Goal: Task Accomplishment & Management: Manage account settings

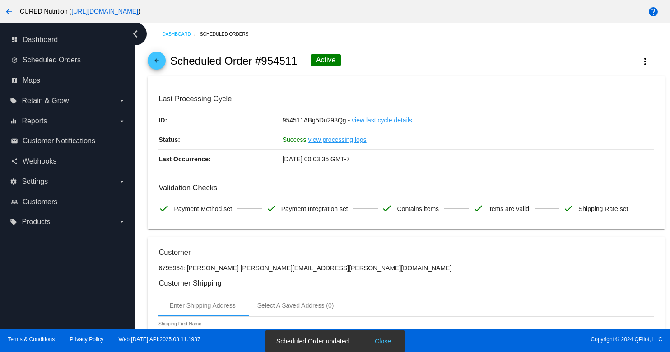
scroll to position [819, 0]
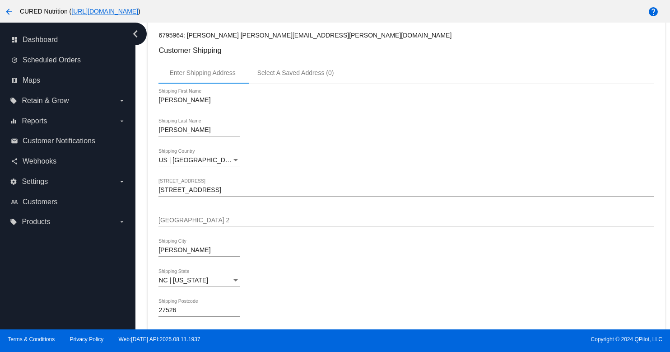
scroll to position [0, 0]
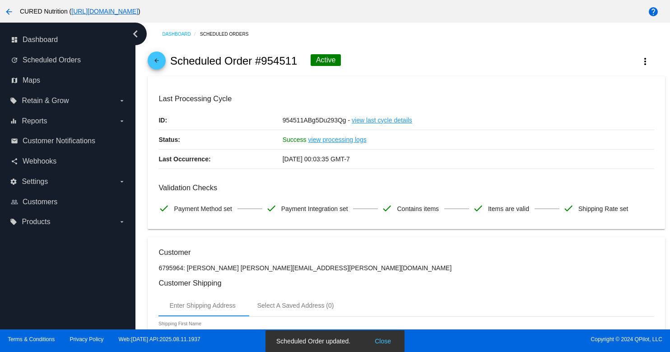
click at [158, 63] on mat-icon "arrow_back" at bounding box center [156, 62] width 11 height 11
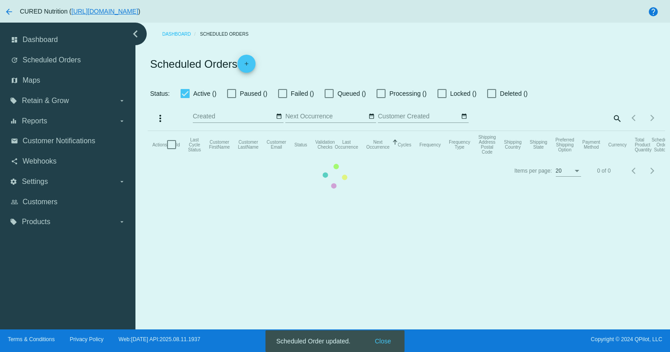
checkbox input "true"
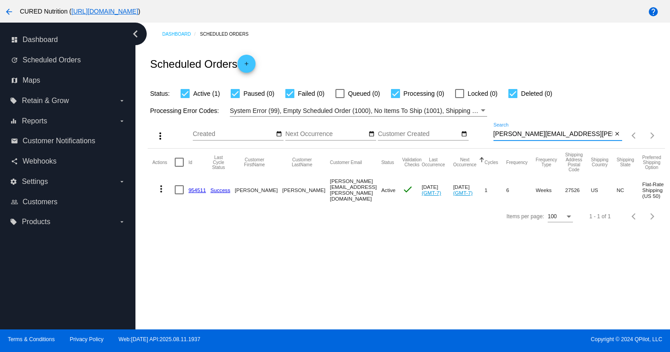
click at [515, 135] on input "[PERSON_NAME][EMAIL_ADDRESS][PERSON_NAME][DOMAIN_NAME]" at bounding box center [552, 133] width 119 height 7
paste input "[PERSON_NAME][EMAIL_ADDRESS][PERSON_NAME][DOMAIN_NAME]"
type input "[PERSON_NAME][EMAIL_ADDRESS][PERSON_NAME][DOMAIN_NAME]"
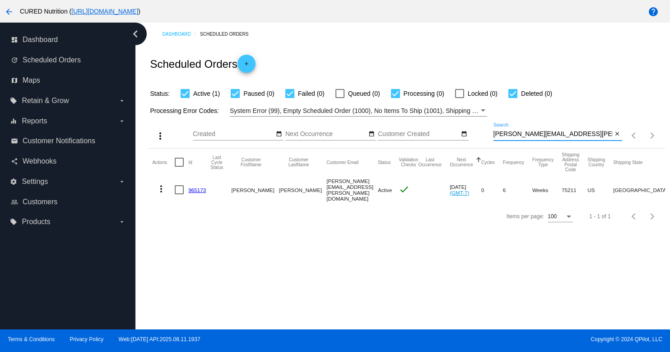
click at [197, 190] on link "965173" at bounding box center [197, 190] width 18 height 6
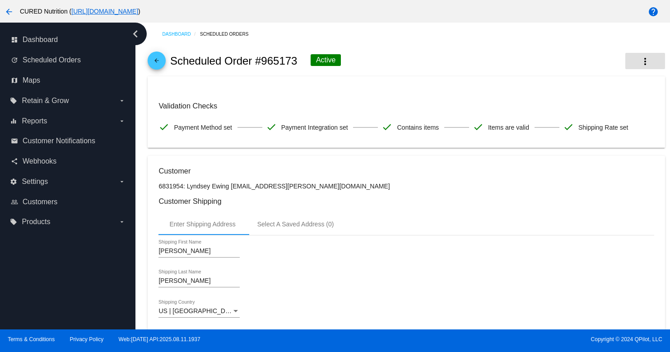
click at [643, 61] on mat-icon "more_vert" at bounding box center [645, 61] width 11 height 11
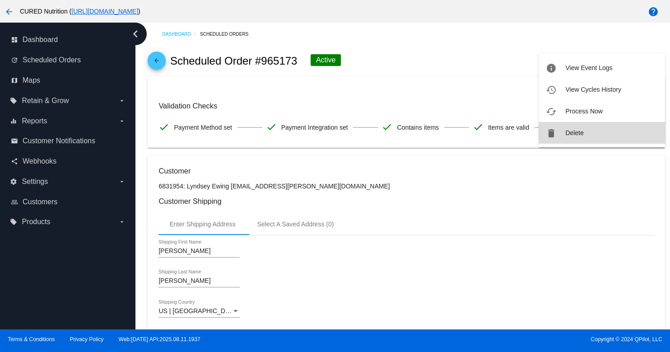
click at [582, 135] on span "Delete" at bounding box center [574, 132] width 18 height 7
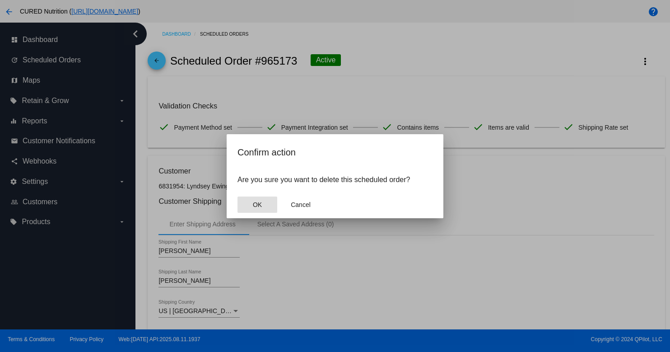
click at [250, 207] on button "OK" at bounding box center [257, 204] width 40 height 16
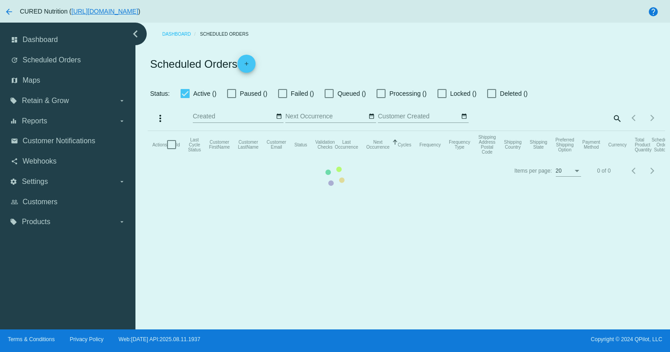
checkbox input "true"
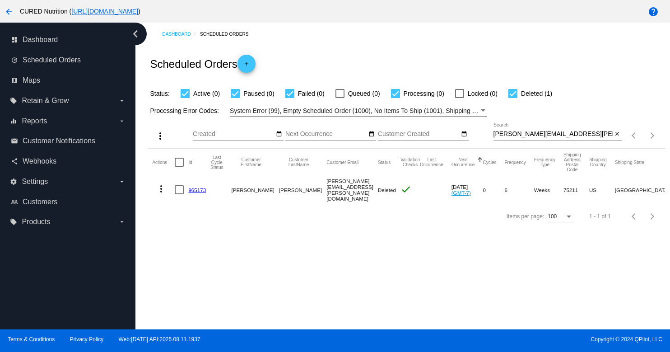
click at [505, 135] on input "[PERSON_NAME][EMAIL_ADDRESS][PERSON_NAME][DOMAIN_NAME]" at bounding box center [552, 133] width 119 height 7
paste input "[PERSON_NAME].[PERSON_NAME]@hot"
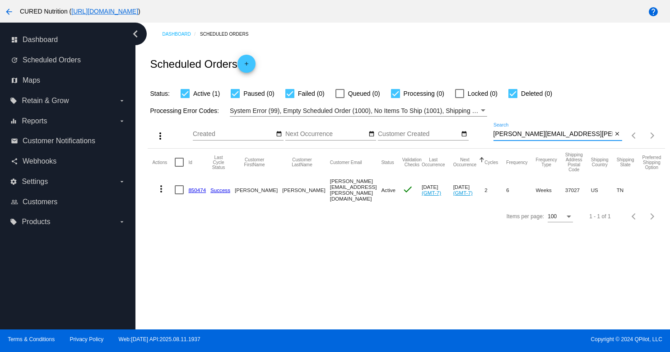
type input "[PERSON_NAME][EMAIL_ADDRESS][PERSON_NAME][DOMAIN_NAME]"
click at [196, 189] on link "850474" at bounding box center [197, 190] width 18 height 6
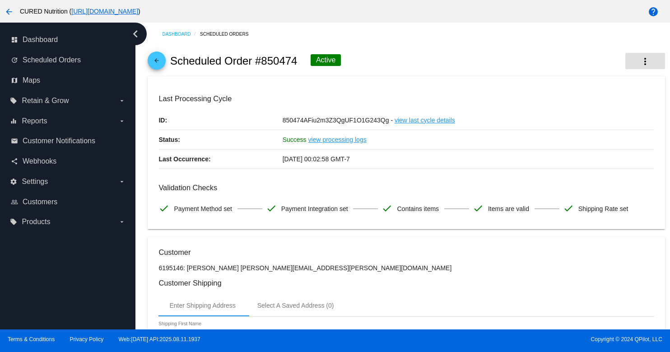
click at [647, 59] on mat-icon "more_vert" at bounding box center [645, 61] width 11 height 11
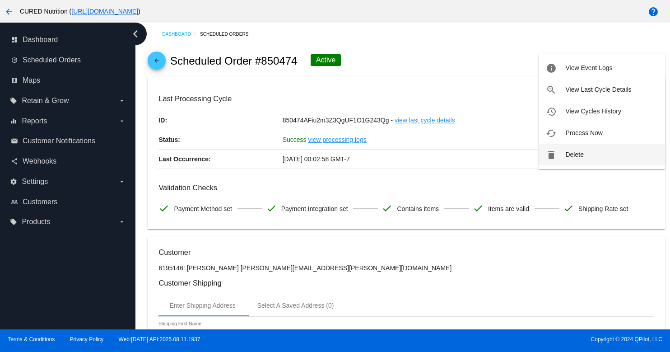
click at [569, 156] on span "Delete" at bounding box center [574, 154] width 18 height 7
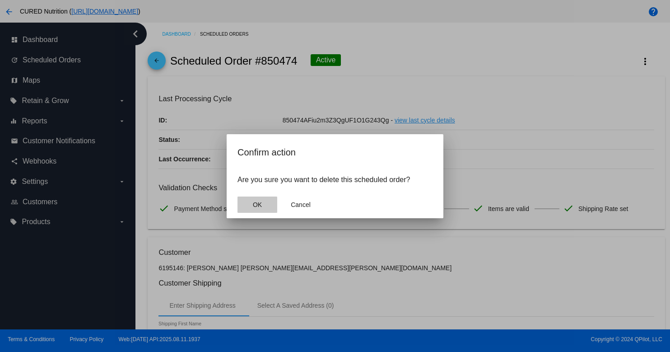
click at [249, 212] on button "OK" at bounding box center [257, 204] width 40 height 16
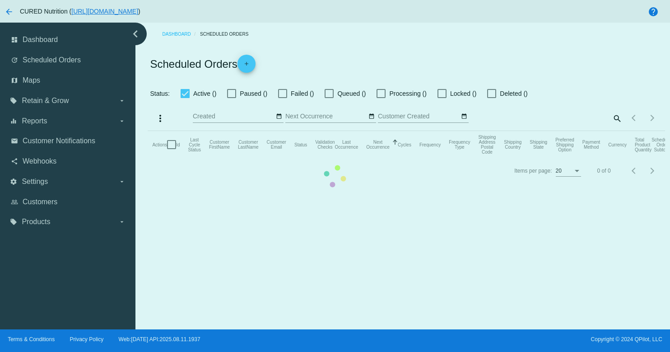
checkbox input "true"
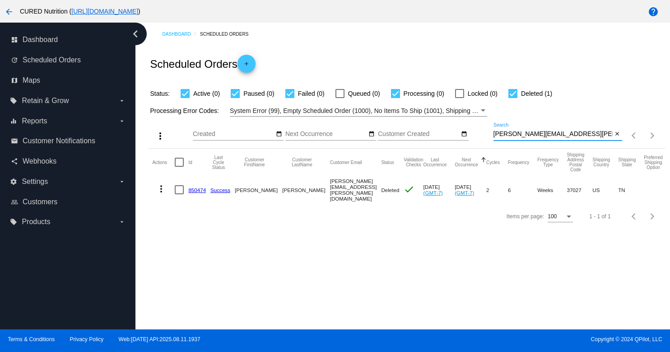
click at [513, 135] on input "[PERSON_NAME][EMAIL_ADDRESS][PERSON_NAME][DOMAIN_NAME]" at bounding box center [552, 133] width 119 height 7
paste input "[PERSON_NAME][EMAIL_ADDRESS][PERSON_NAME][DOMAIN_NAME]"
click at [519, 134] on input "[PERSON_NAME][EMAIL_ADDRESS][PERSON_NAME][DOMAIN_NAME]" at bounding box center [552, 133] width 119 height 7
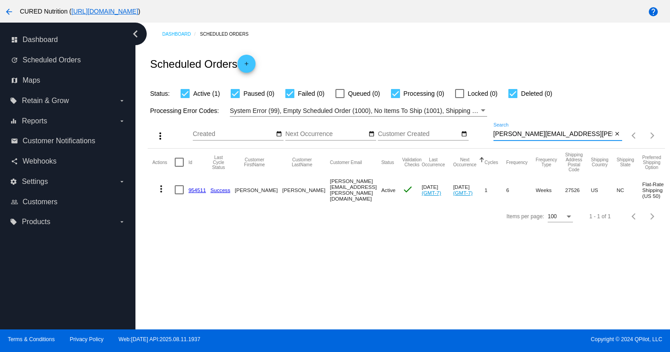
click at [519, 134] on input "[PERSON_NAME][EMAIL_ADDRESS][PERSON_NAME][DOMAIN_NAME]" at bounding box center [552, 133] width 119 height 7
paste input "[EMAIL_ADDRESS][DOMAIN_NAME]"
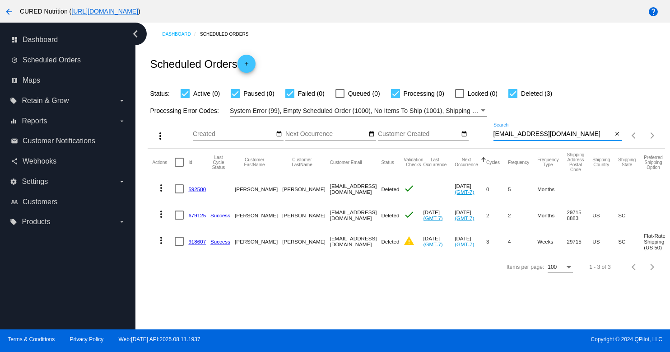
click at [503, 134] on input "[EMAIL_ADDRESS][DOMAIN_NAME]" at bounding box center [552, 133] width 119 height 7
paste input "joeken72"
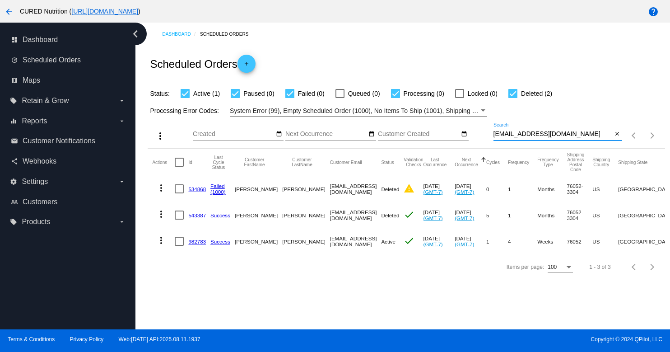
click at [522, 136] on input "[EMAIL_ADDRESS][DOMAIN_NAME]" at bounding box center [552, 133] width 119 height 7
paste input "[EMAIL_ADDRESS]"
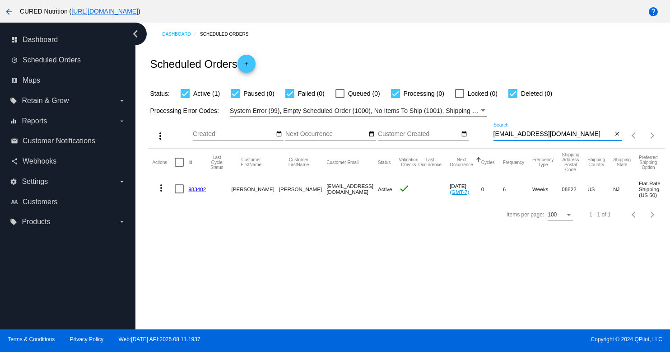
click at [543, 135] on input "[EMAIL_ADDRESS][DOMAIN_NAME]" at bounding box center [552, 133] width 119 height 7
paste input "[EMAIL_ADDRESS]"
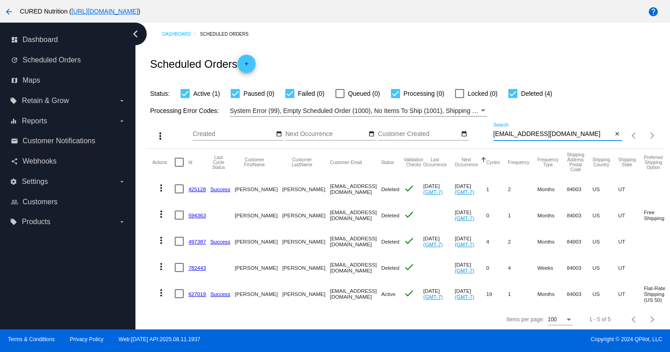
type input "[EMAIL_ADDRESS][DOMAIN_NAME]"
click at [195, 296] on link "627019" at bounding box center [197, 294] width 18 height 6
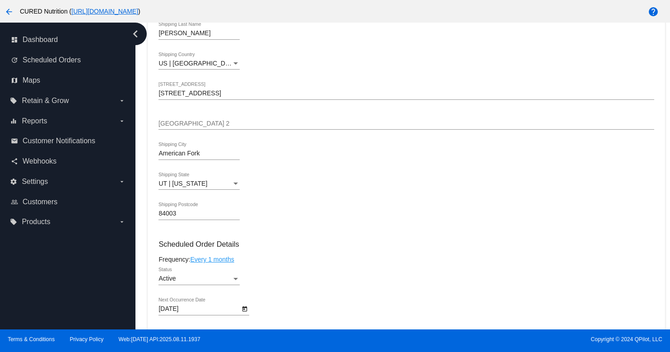
scroll to position [3, 0]
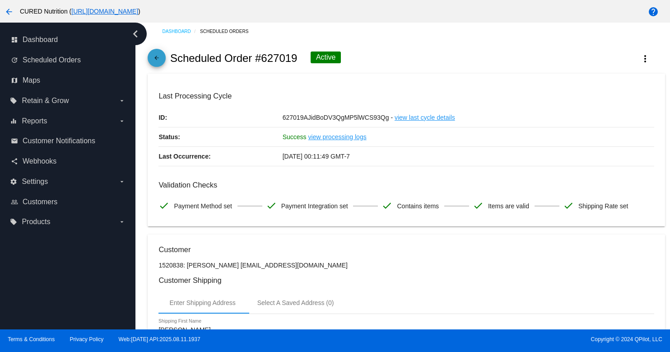
click at [157, 56] on mat-icon "arrow_back" at bounding box center [156, 60] width 11 height 11
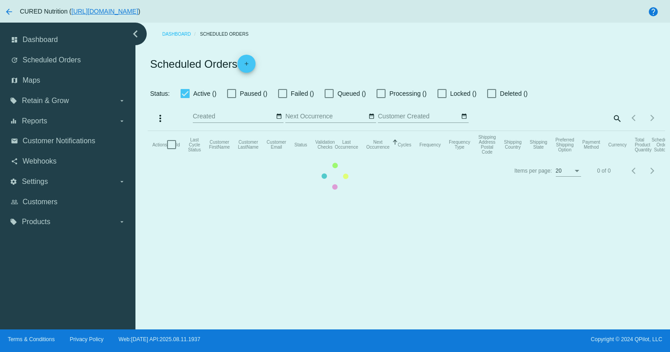
checkbox input "true"
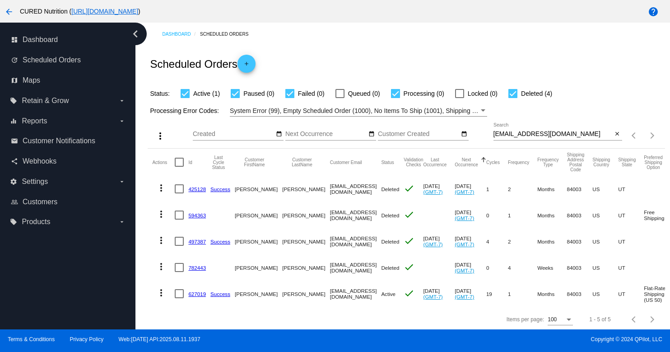
click at [528, 136] on input "[EMAIL_ADDRESS][DOMAIN_NAME]" at bounding box center [552, 133] width 119 height 7
paste input "katiegfogle"
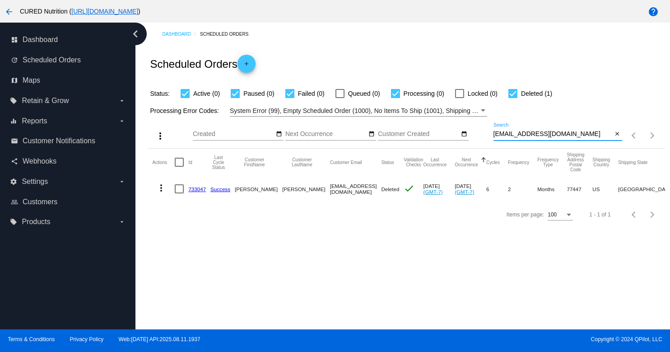
click at [505, 134] on input "[EMAIL_ADDRESS][DOMAIN_NAME]" at bounding box center [552, 133] width 119 height 7
paste input "weiper"
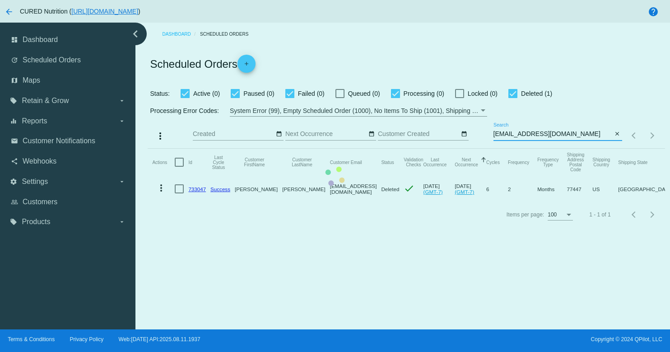
type input "[EMAIL_ADDRESS][DOMAIN_NAME]"
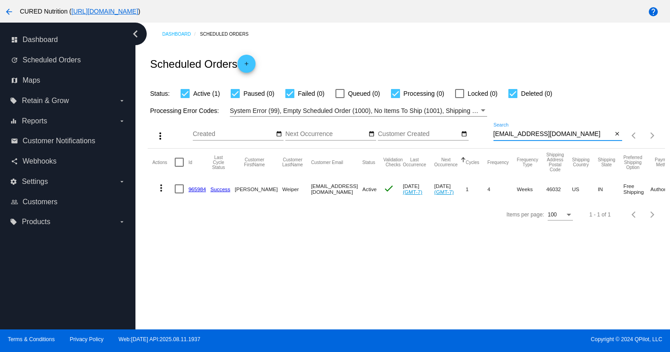
click at [196, 189] on link "965984" at bounding box center [197, 189] width 18 height 6
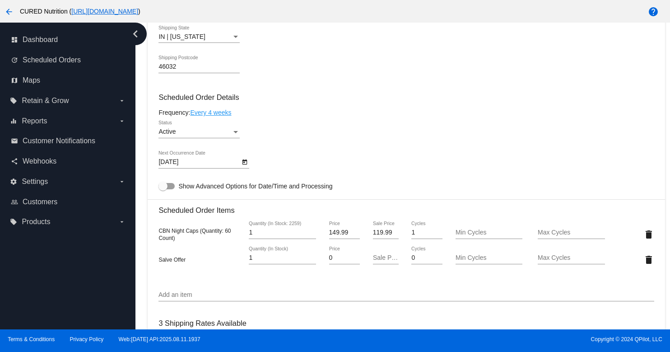
scroll to position [488, 0]
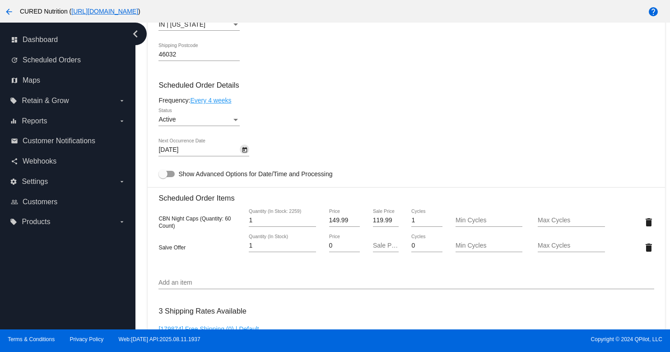
click at [246, 155] on icon "Open calendar" at bounding box center [244, 149] width 6 height 11
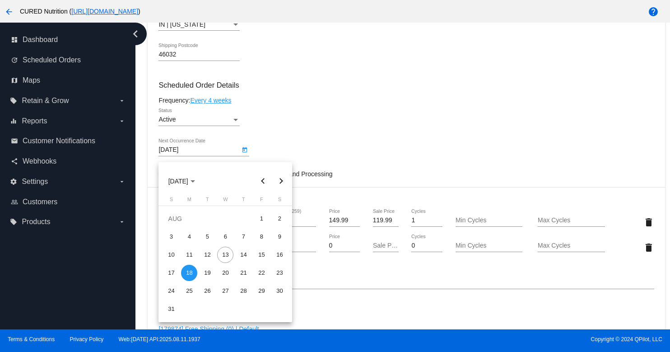
click at [279, 179] on button "Next month" at bounding box center [281, 181] width 18 height 18
click at [191, 274] on div "15" at bounding box center [189, 272] width 16 height 16
type input "[DATE]"
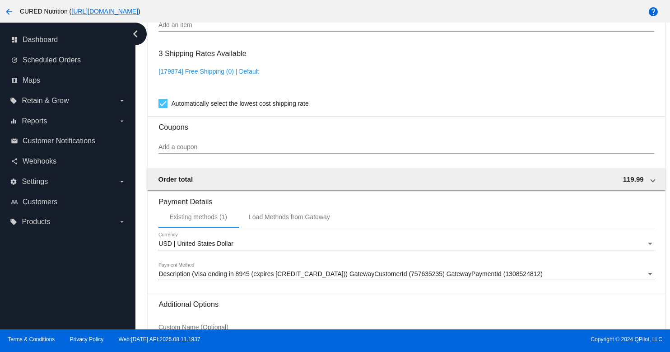
scroll to position [845, 0]
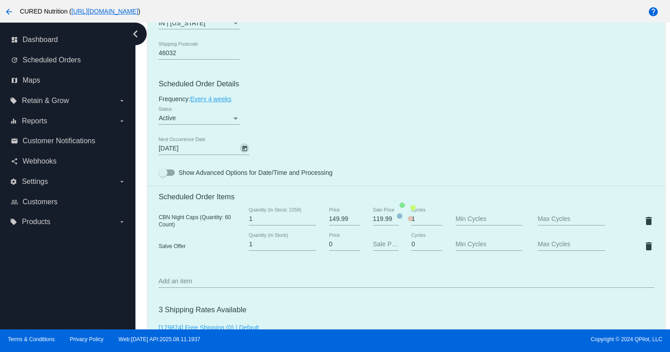
scroll to position [380, 0]
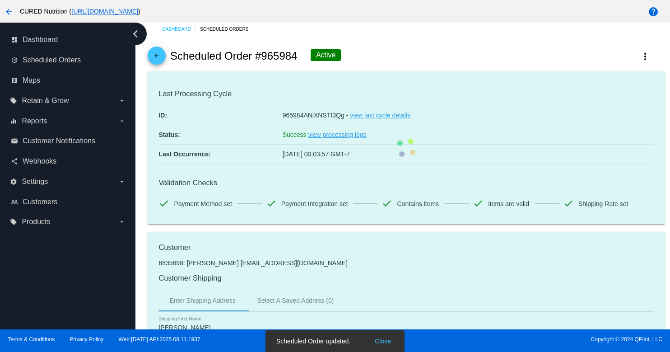
scroll to position [0, 0]
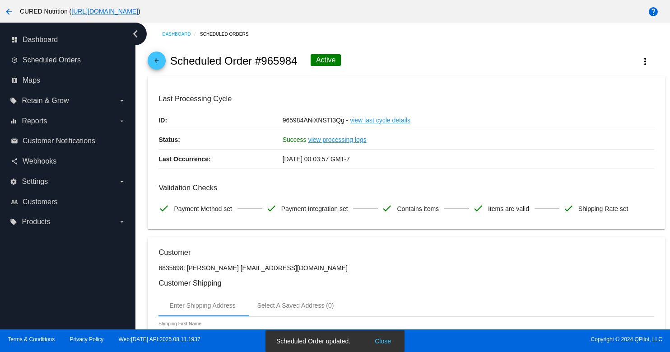
click at [158, 61] on mat-icon "arrow_back" at bounding box center [156, 62] width 11 height 11
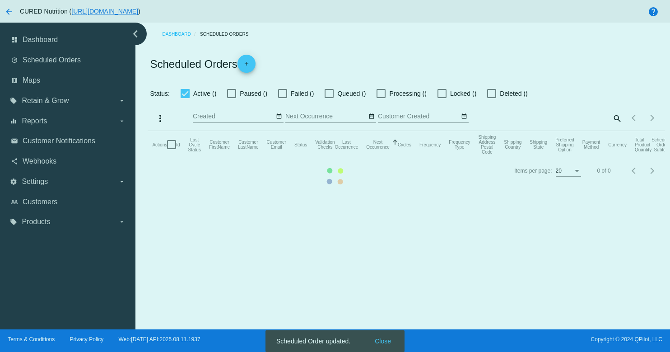
checkbox input "true"
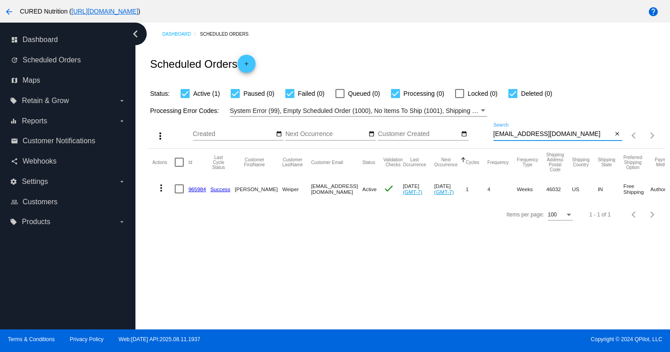
click at [525, 135] on input "[EMAIL_ADDRESS][DOMAIN_NAME]" at bounding box center [552, 133] width 119 height 7
paste input "anniecarter@hot"
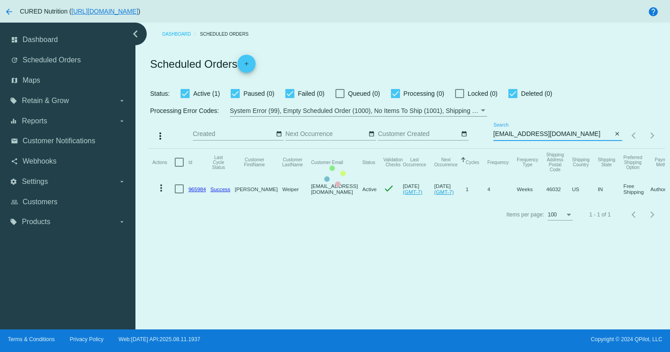
type input "[EMAIL_ADDRESS][DOMAIN_NAME]"
